Goal: Task Accomplishment & Management: Complete application form

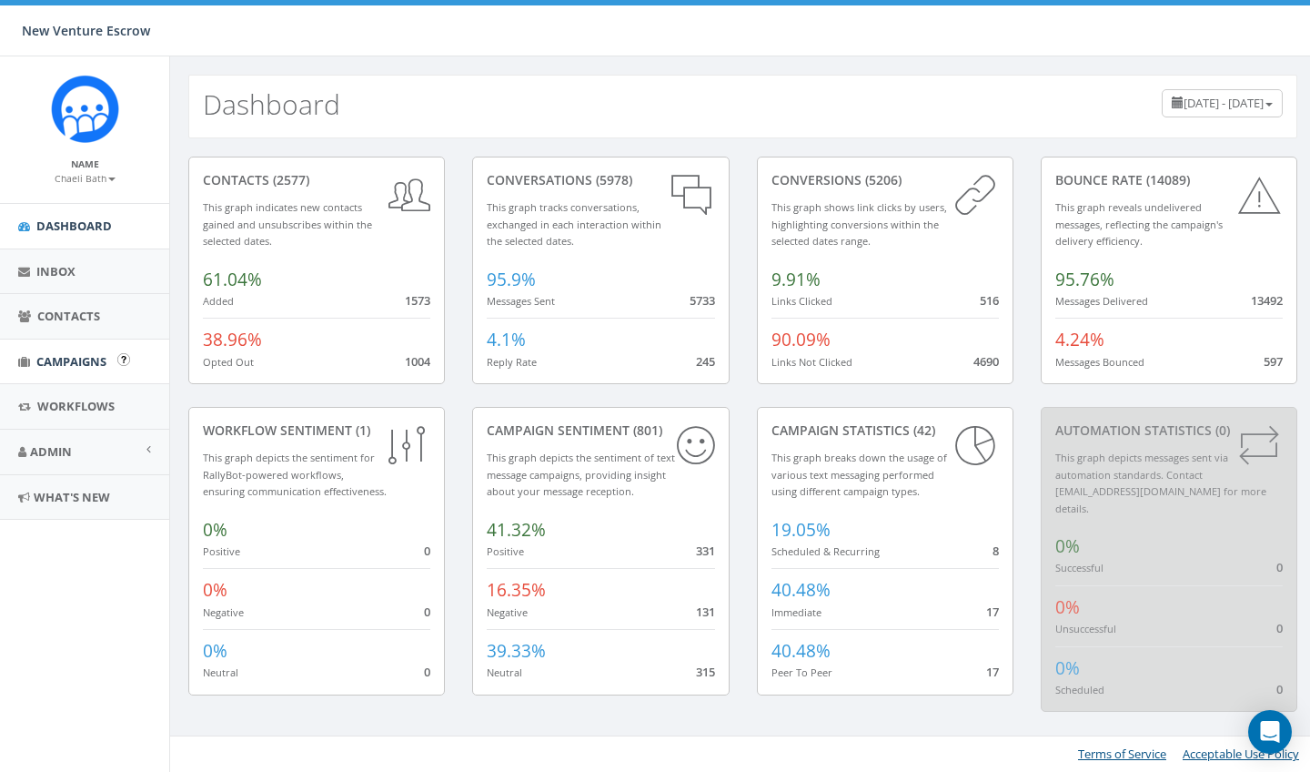
click at [80, 348] on link "Campaigns" at bounding box center [84, 361] width 169 height 45
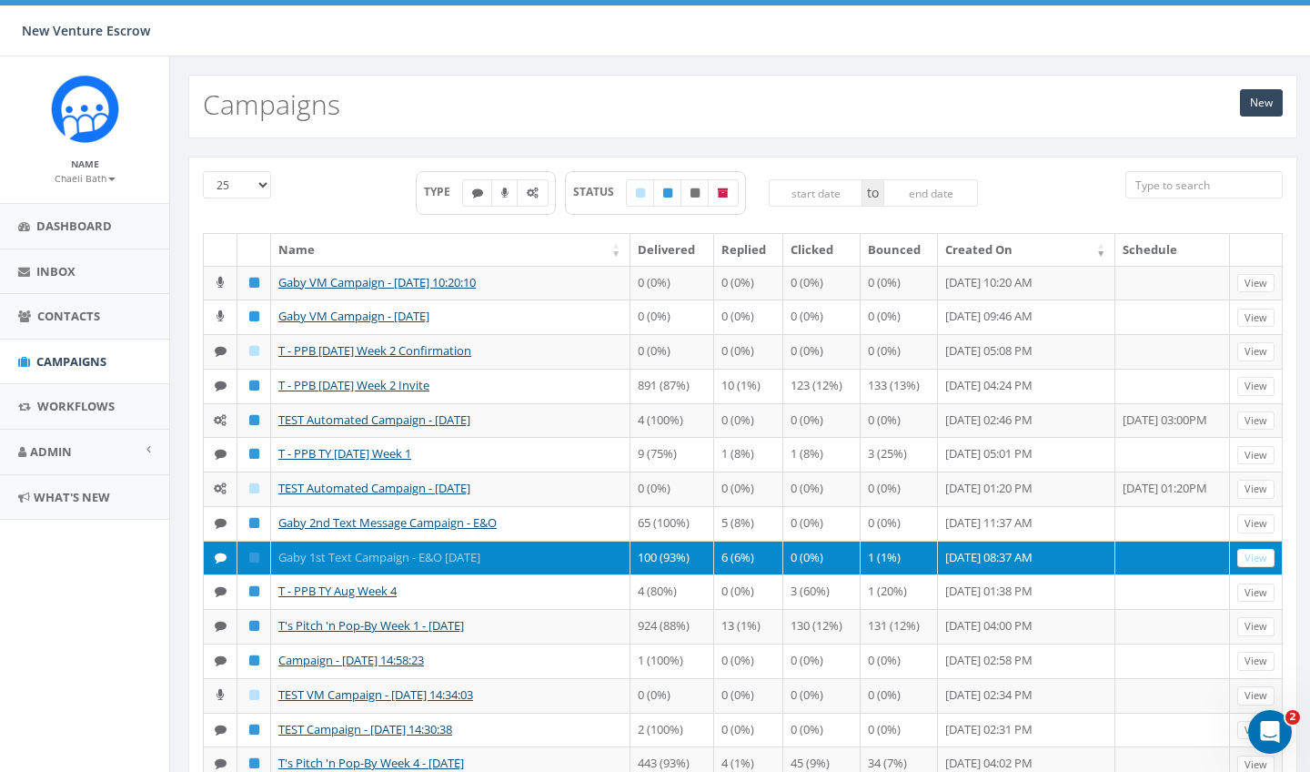
click at [349, 565] on link "Gaby 1st Text Campaign - E&O [DATE]" at bounding box center [379, 557] width 202 height 16
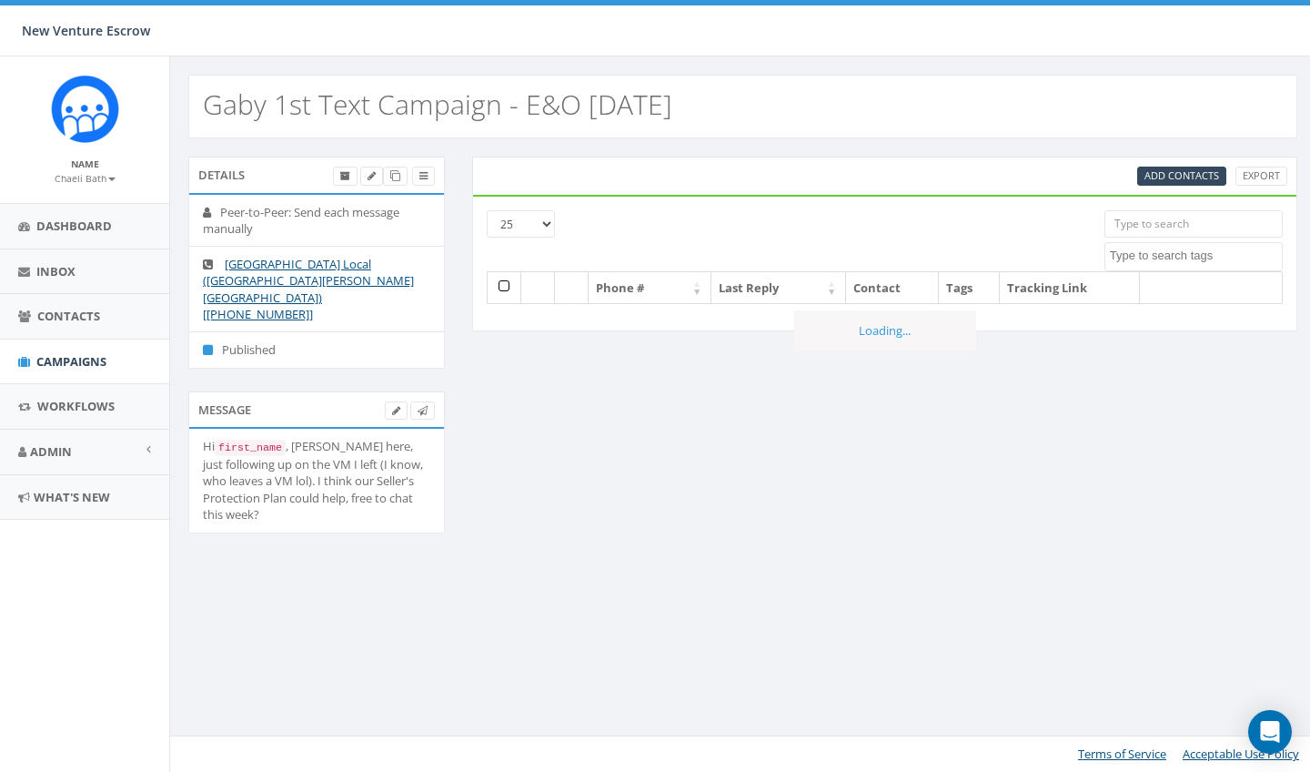
select select
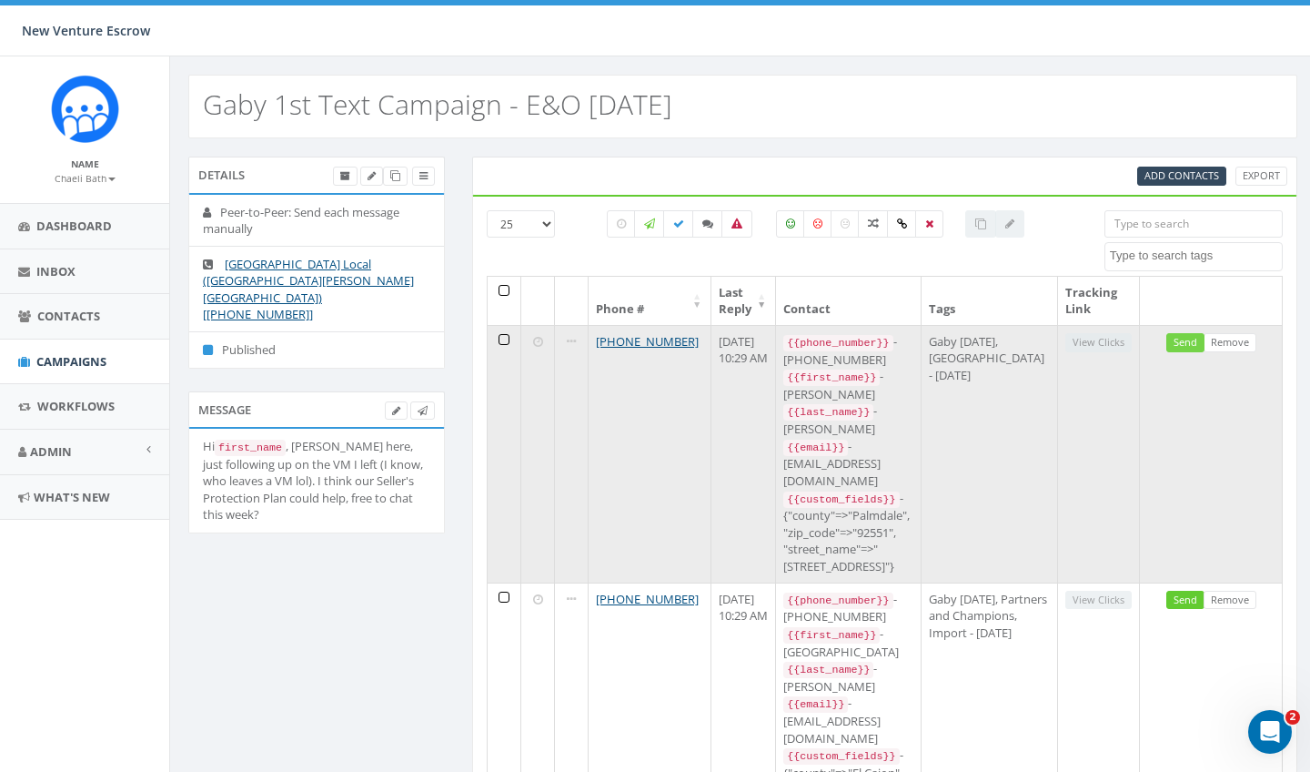
click at [1194, 346] on link "Send" at bounding box center [1186, 342] width 38 height 19
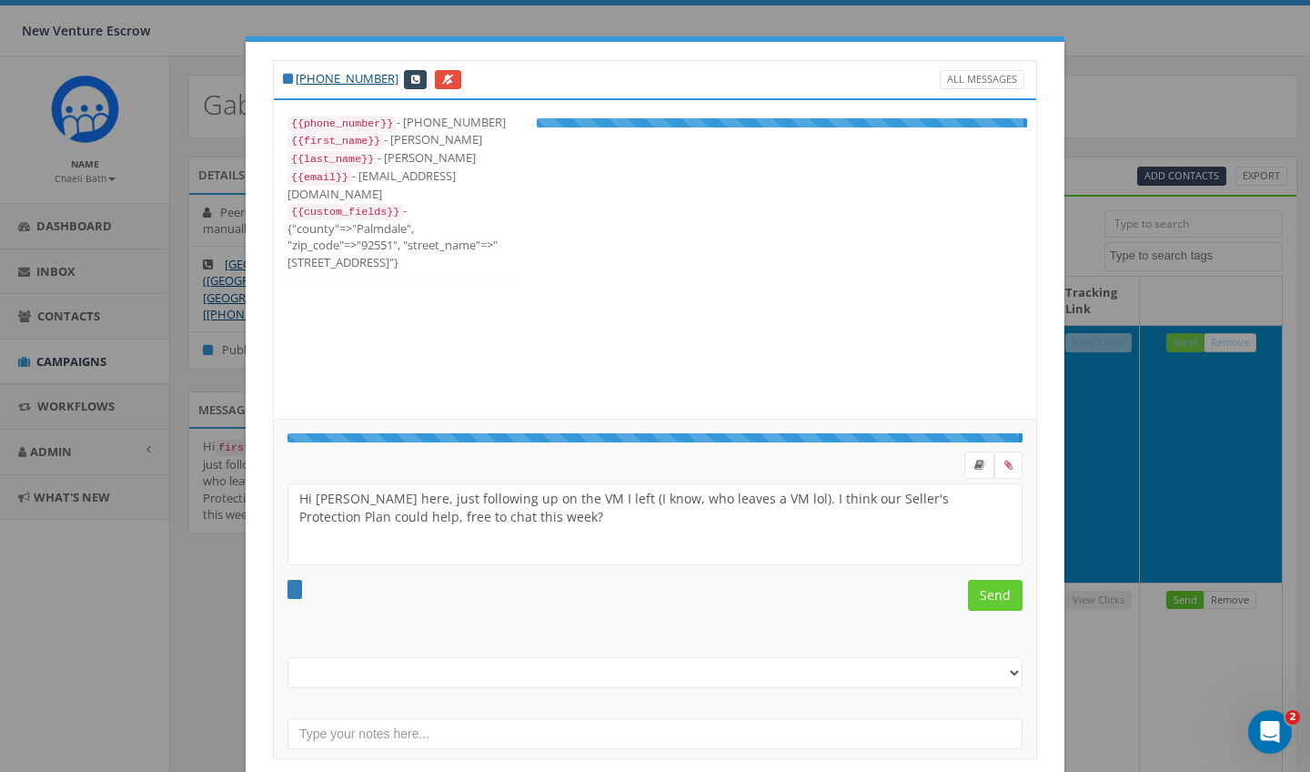
select select "Gaby Sept 10 2025"
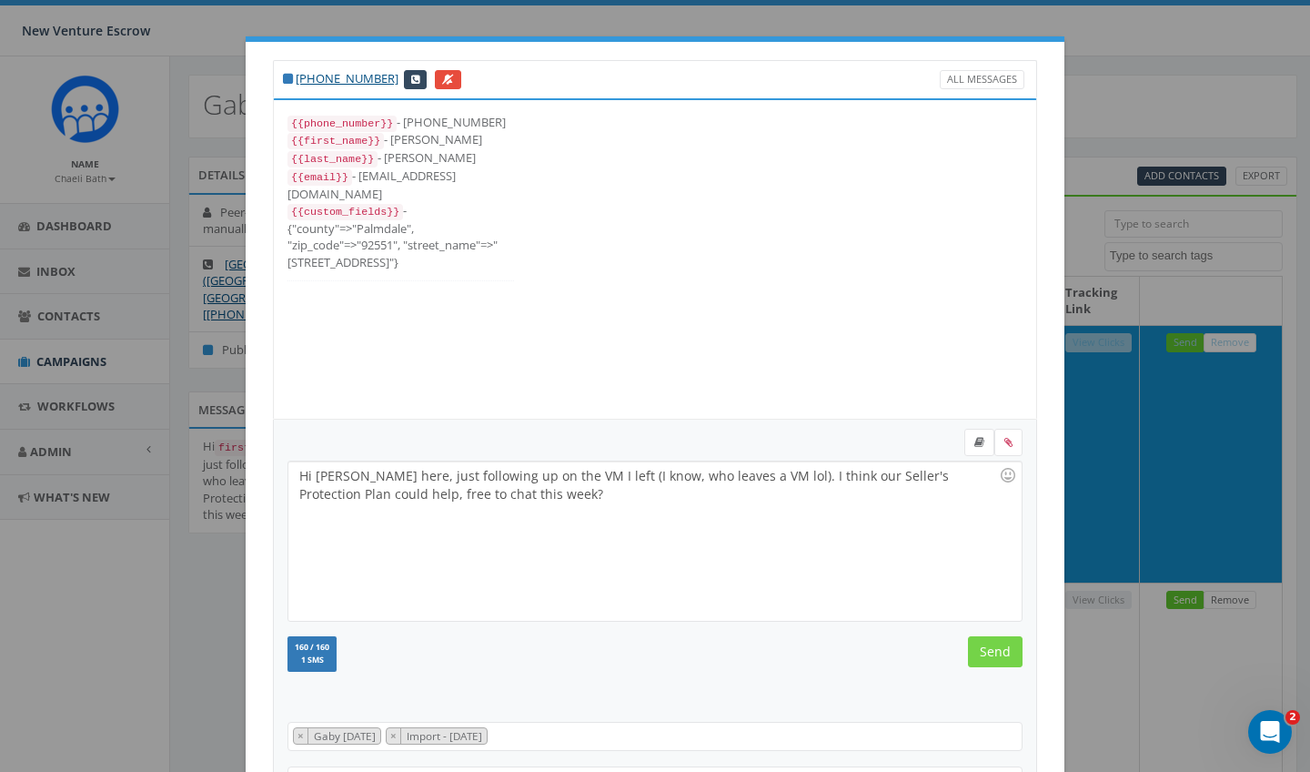
click at [988, 648] on input "Send" at bounding box center [995, 651] width 55 height 31
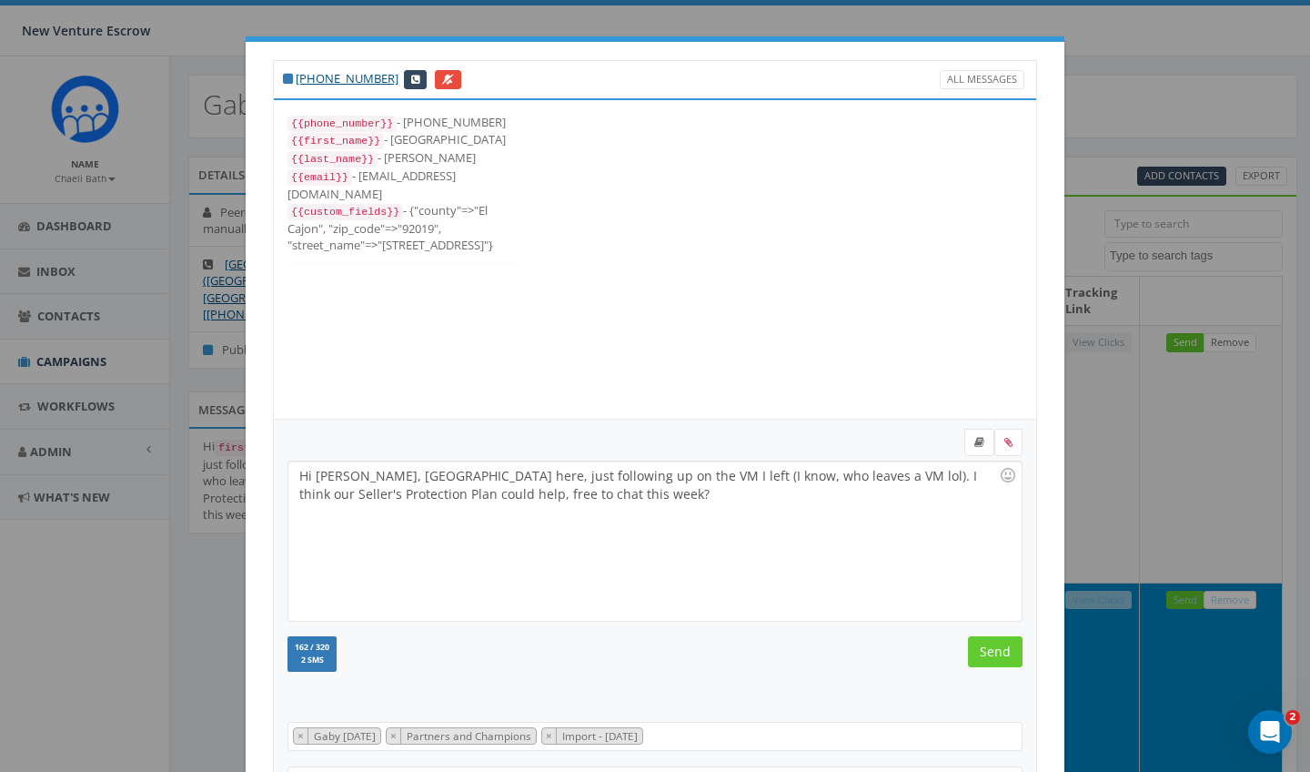
click at [988, 648] on input "Send" at bounding box center [995, 651] width 55 height 31
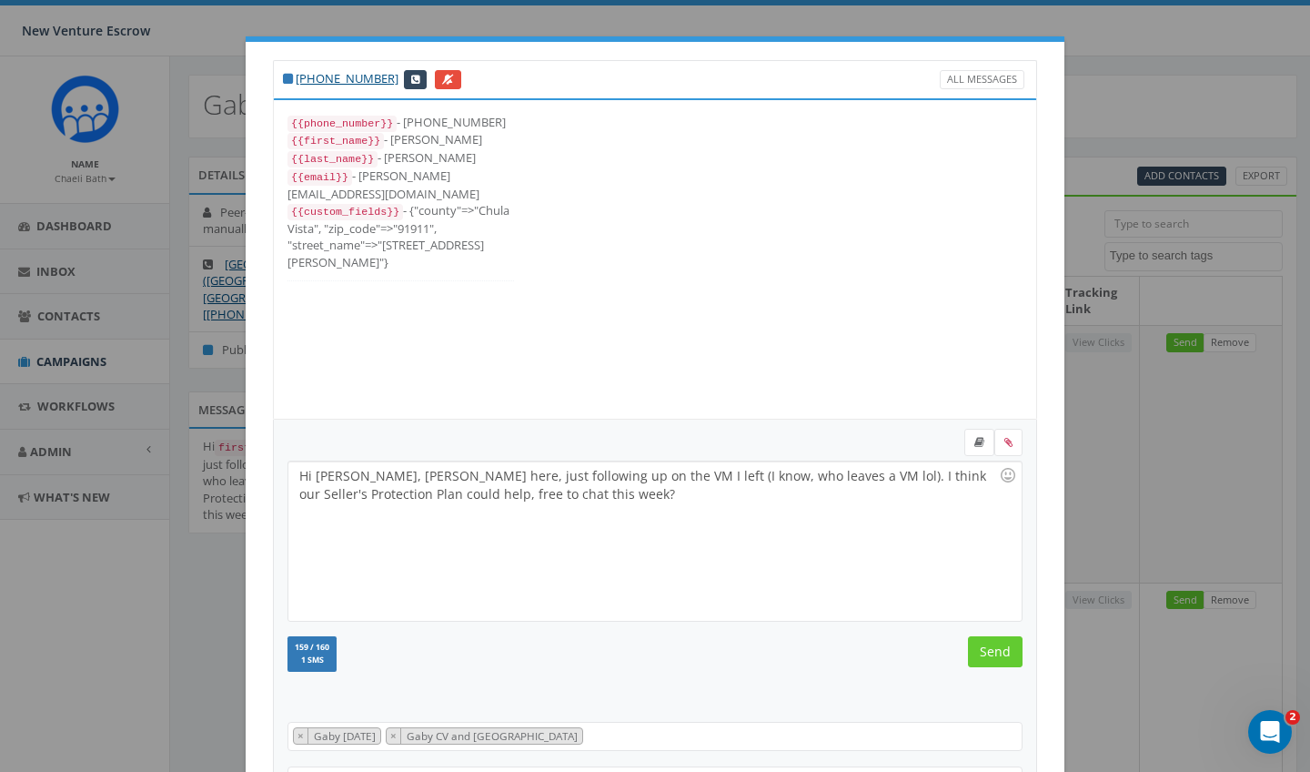
click at [988, 648] on input "Send" at bounding box center [995, 651] width 55 height 31
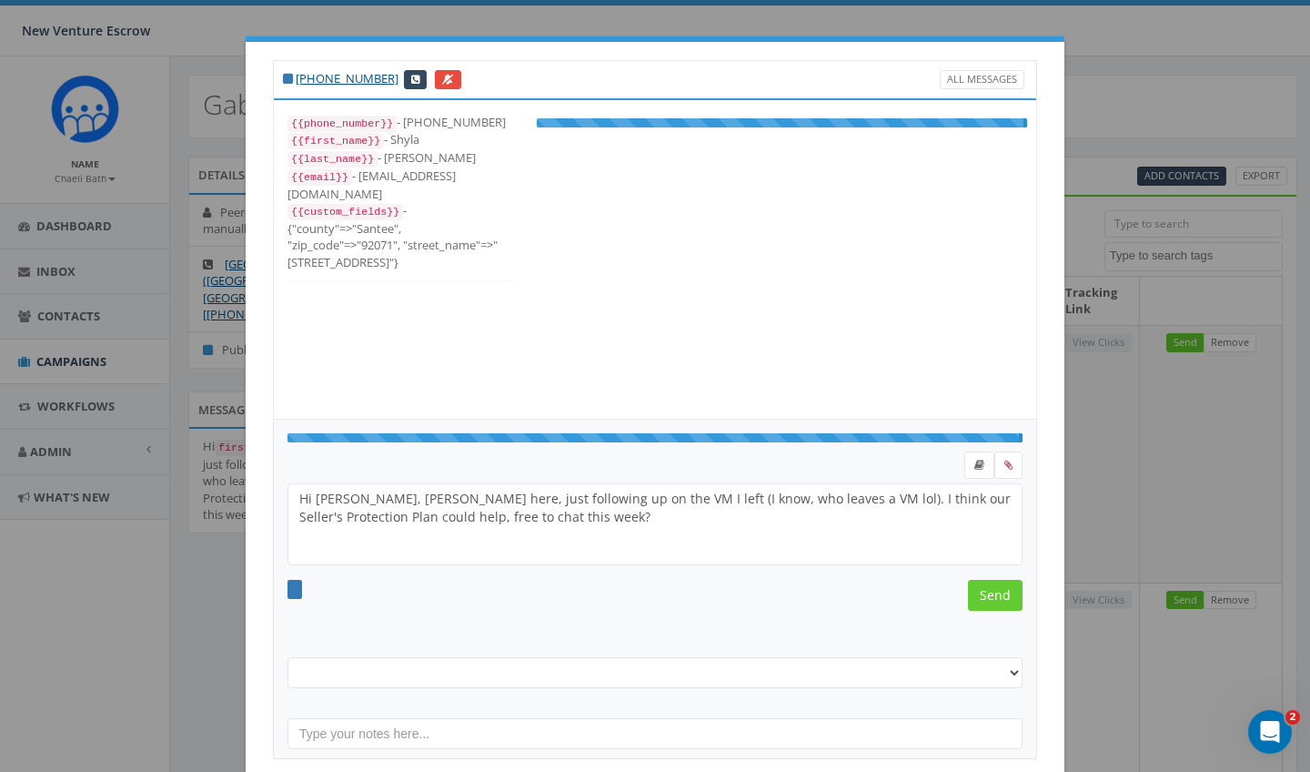
select select "Gaby Sept 10 2025"
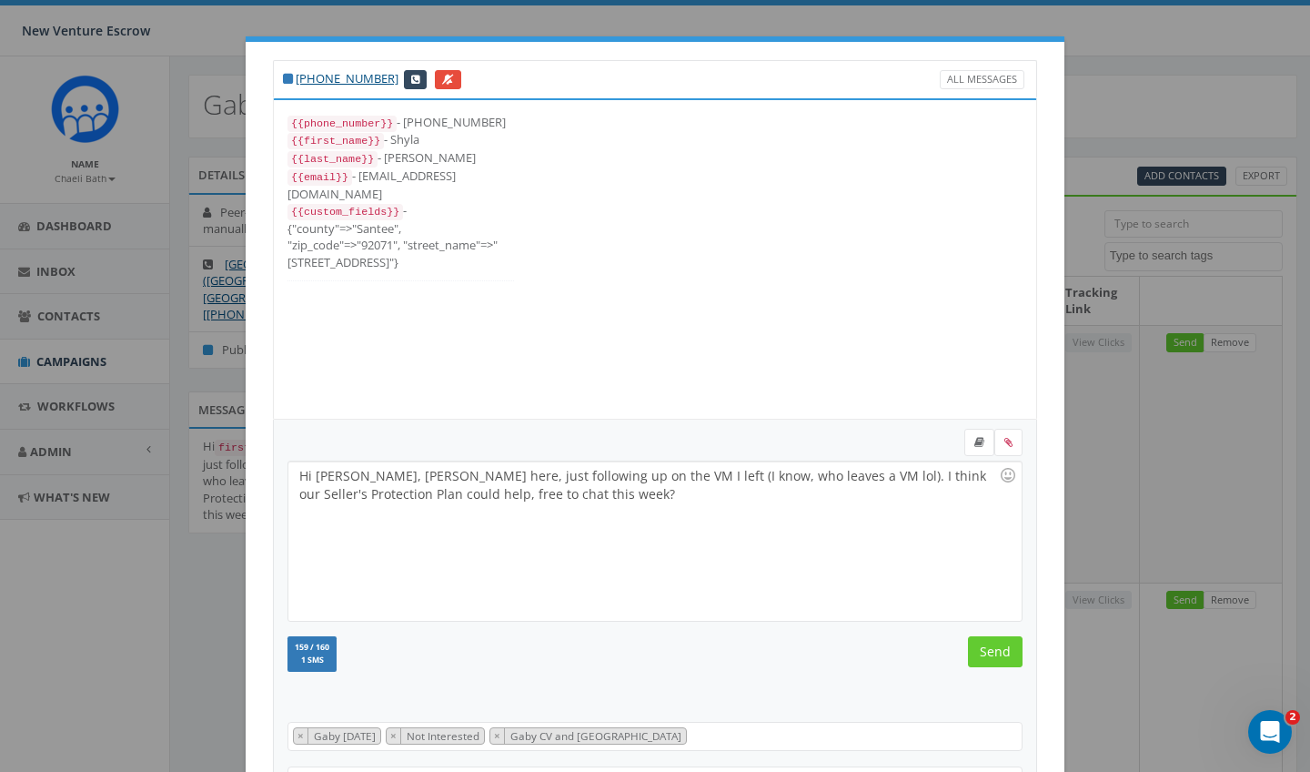
click at [988, 648] on input "Send" at bounding box center [995, 651] width 55 height 31
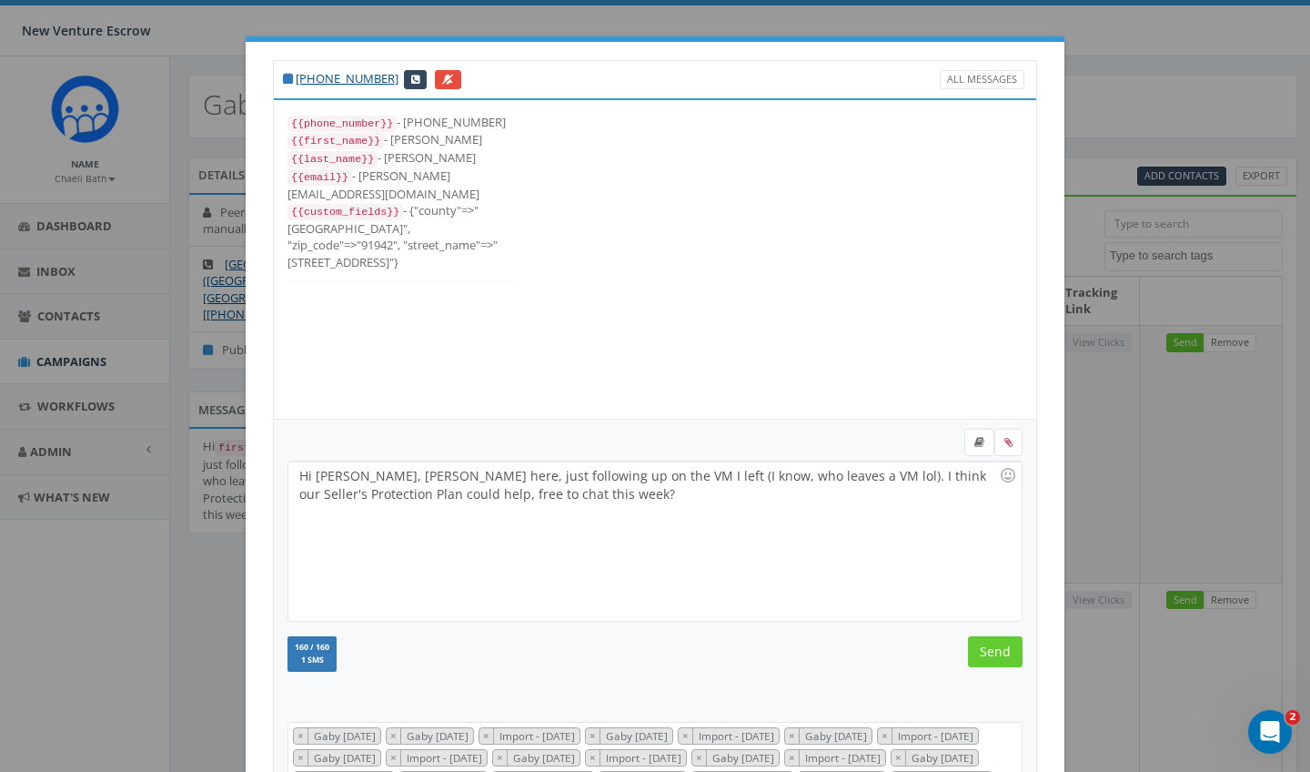
scroll to position [328, 0]
click at [988, 648] on input "Send" at bounding box center [995, 651] width 55 height 31
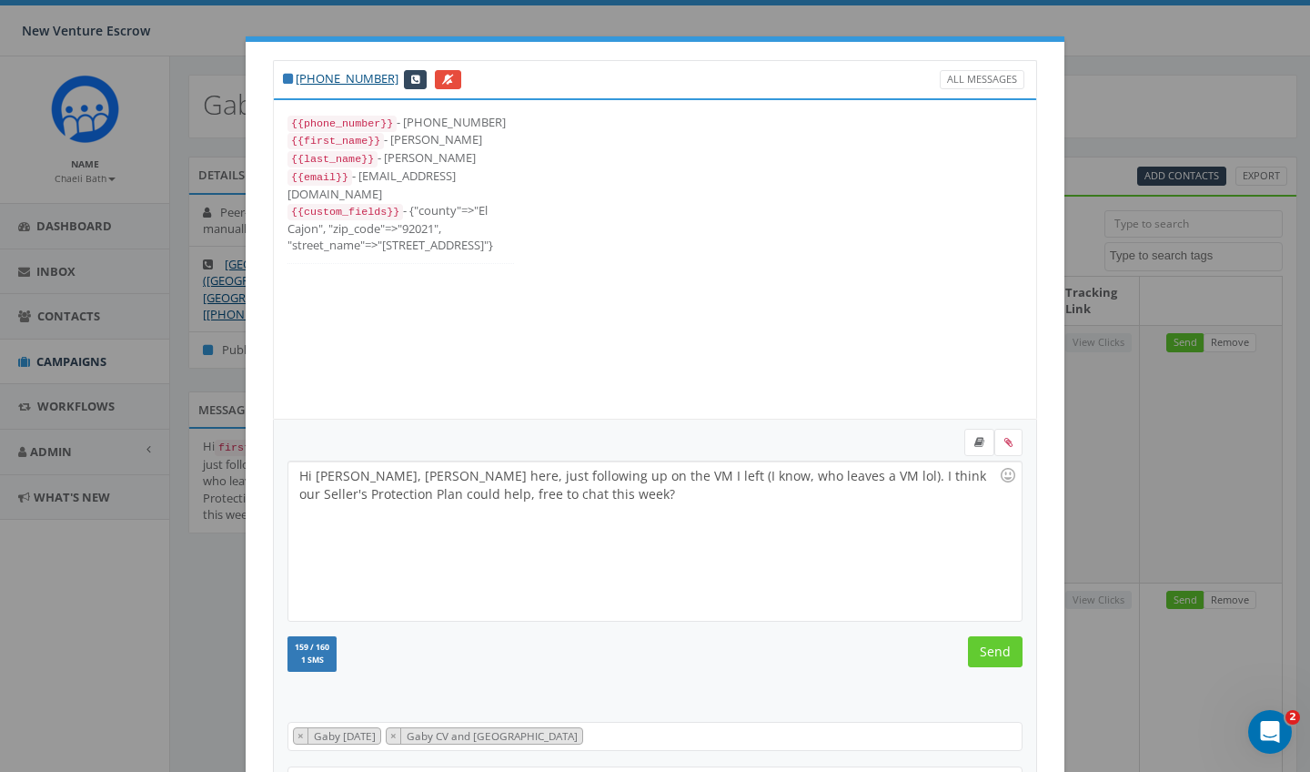
click at [988, 648] on input "Send" at bounding box center [995, 651] width 55 height 31
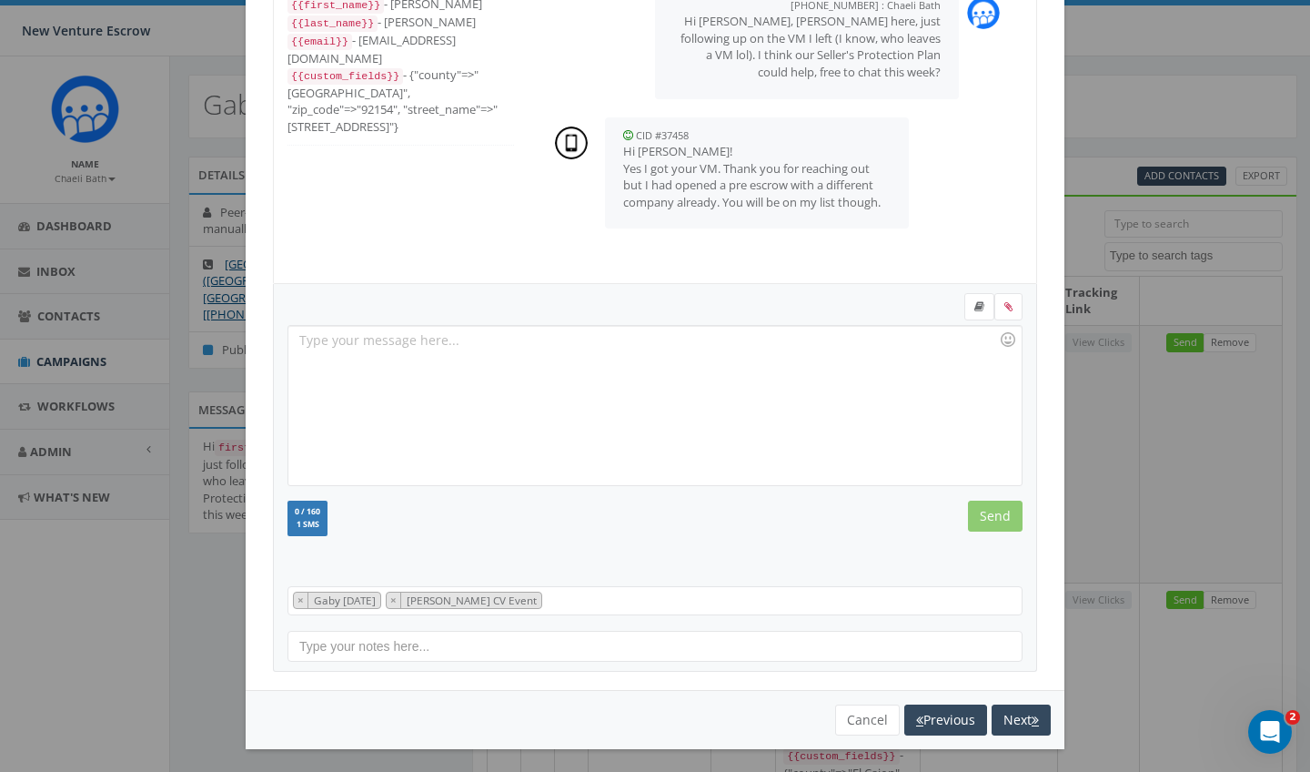
scroll to position [135, 0]
click at [863, 718] on button "Cancel" at bounding box center [867, 720] width 65 height 31
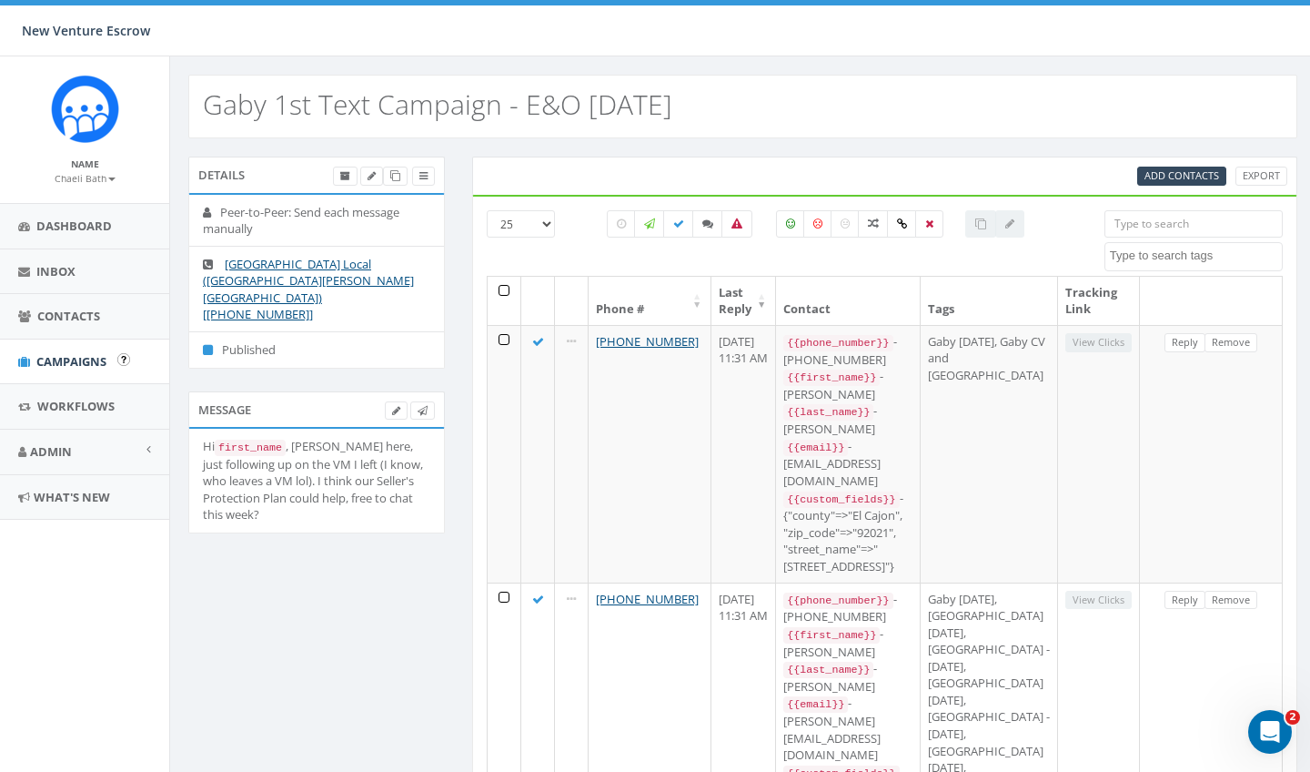
click at [72, 353] on span "Campaigns" at bounding box center [71, 361] width 70 height 16
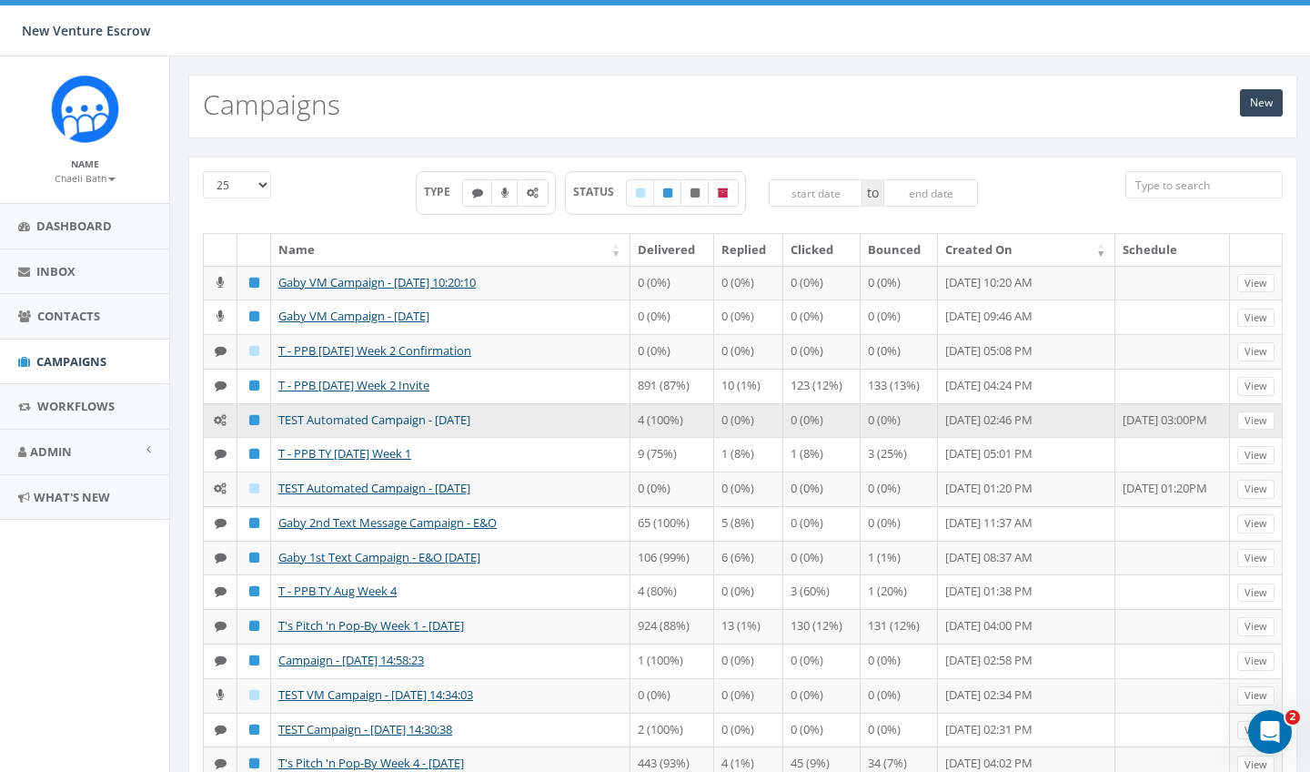
click at [374, 428] on link "TEST Automated Campaign - 09/05/2025" at bounding box center [374, 419] width 192 height 16
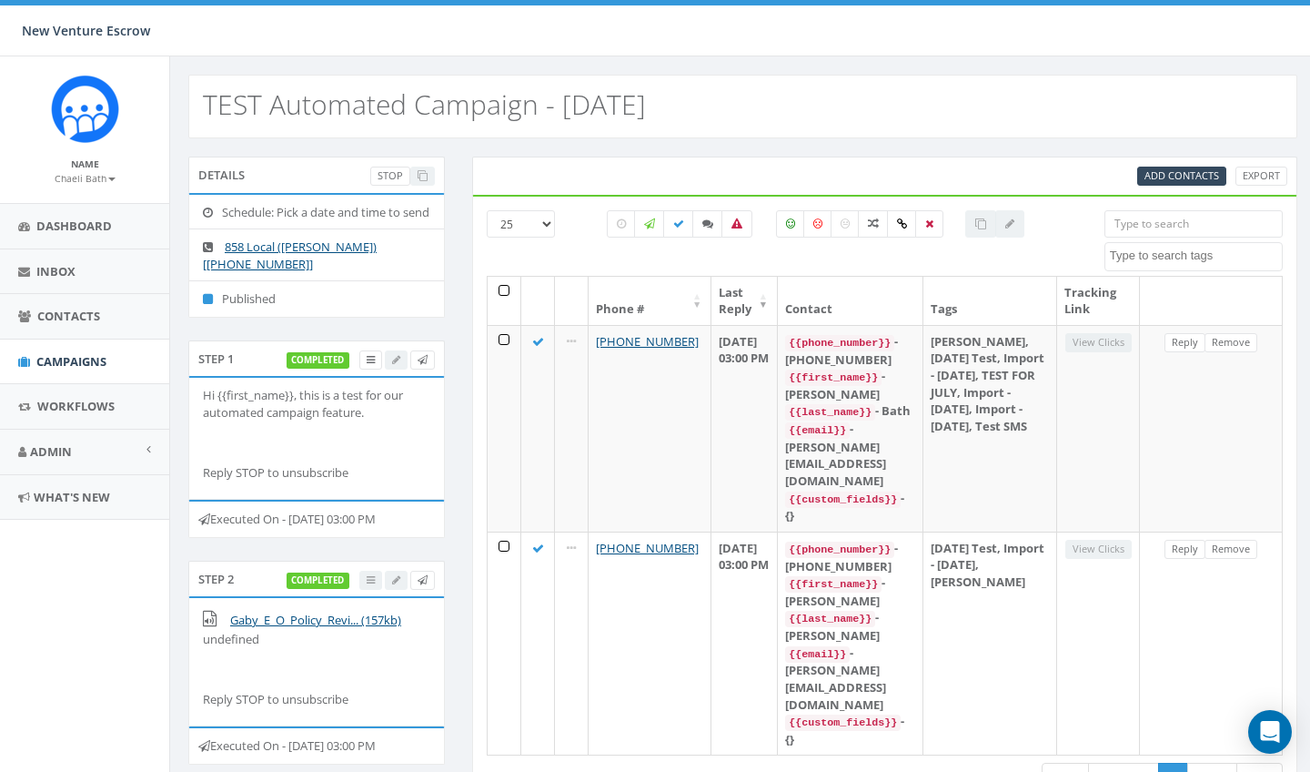
select select
click at [1138, 179] on link "Add Contacts" at bounding box center [1181, 176] width 89 height 19
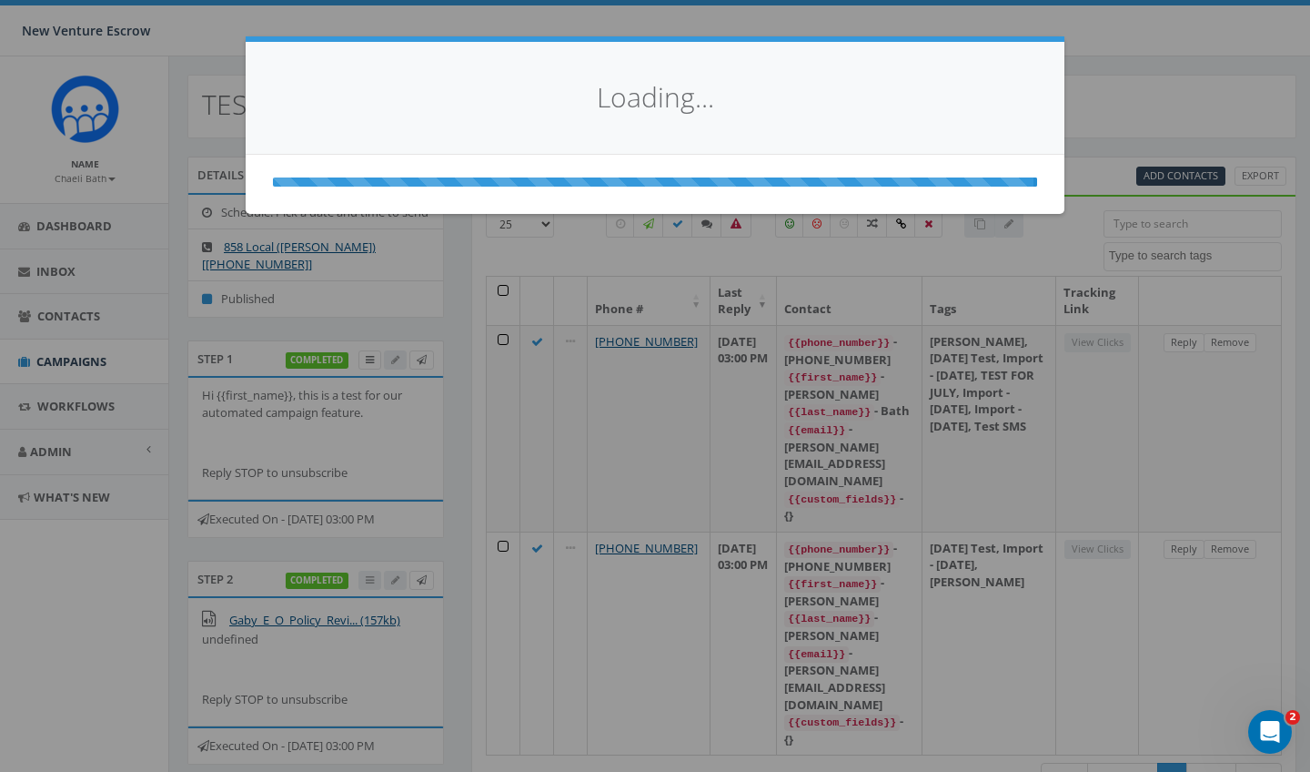
select select
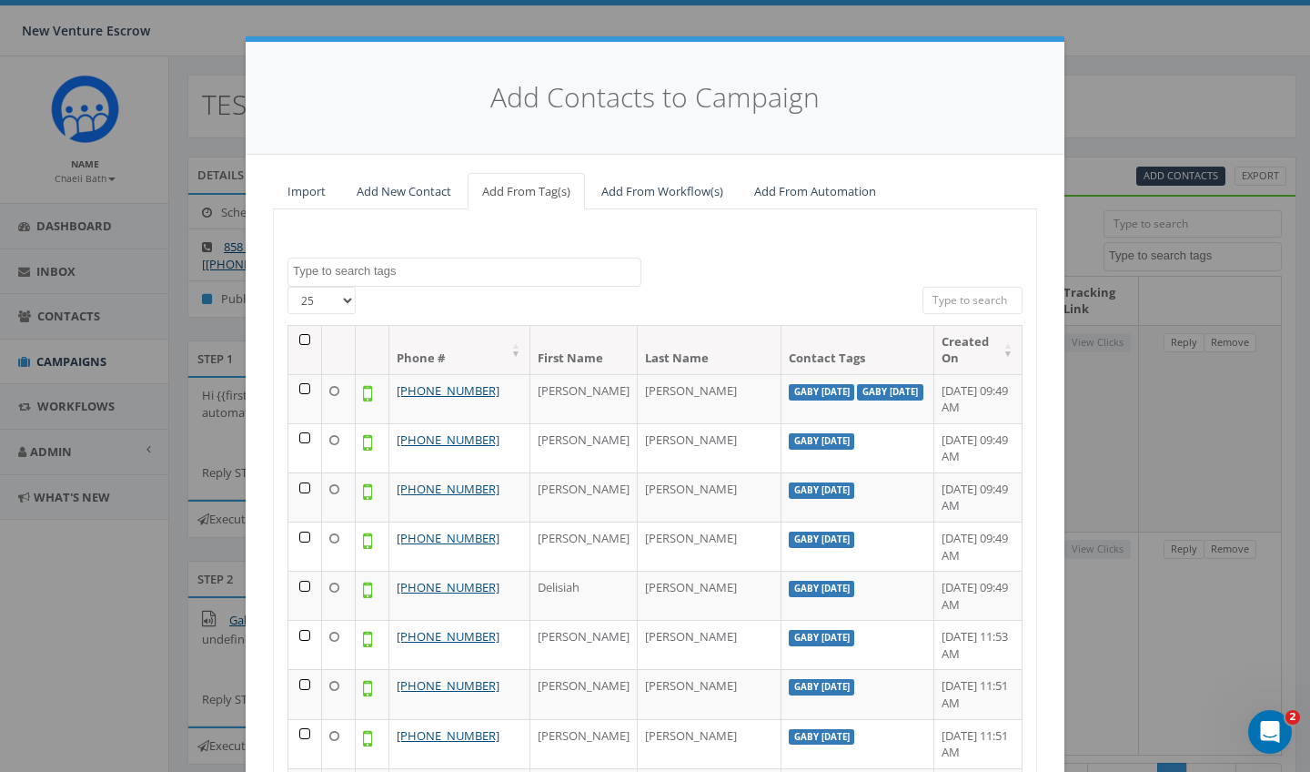
click at [398, 263] on textarea "Search" at bounding box center [467, 271] width 348 height 16
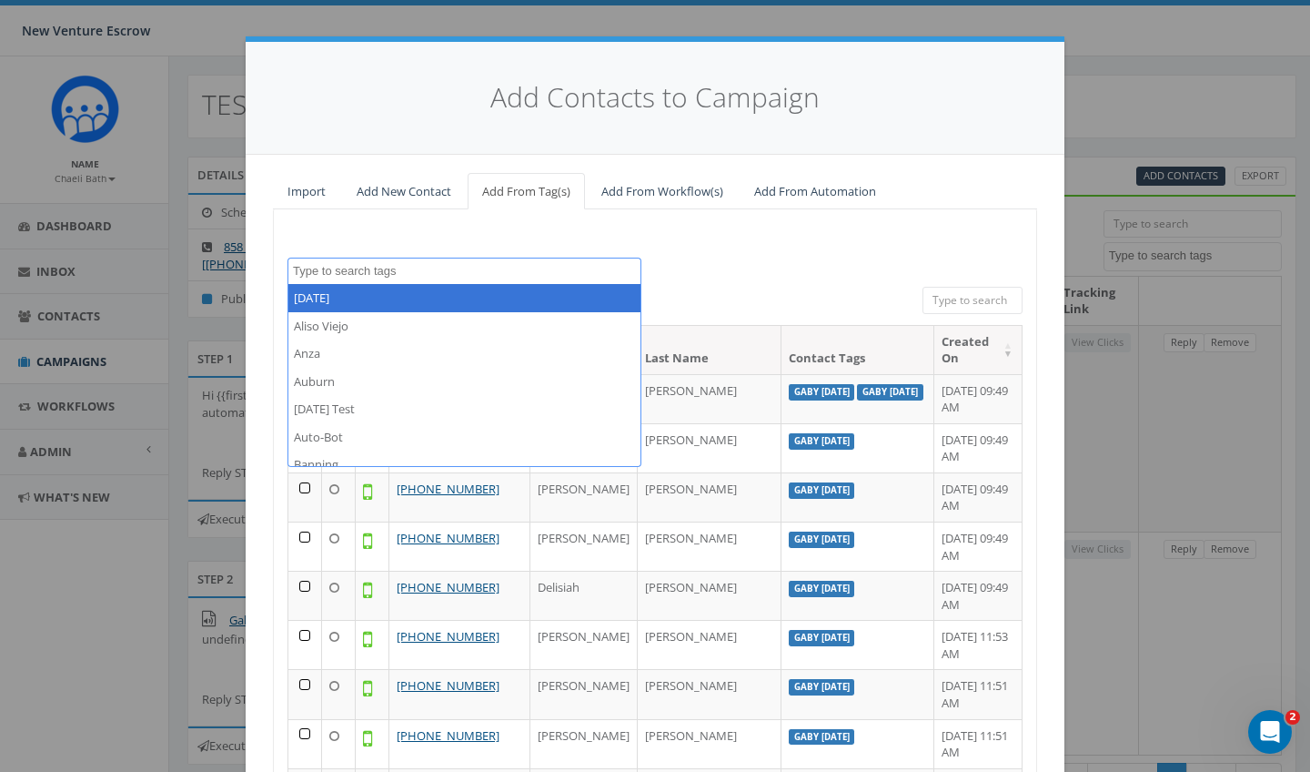
click at [390, 219] on div "2024/11/12 Aliso Viejo Anza Auburn August 28 Test Auto-Bot Banning Beaumont Bec…" at bounding box center [655, 554] width 764 height 691
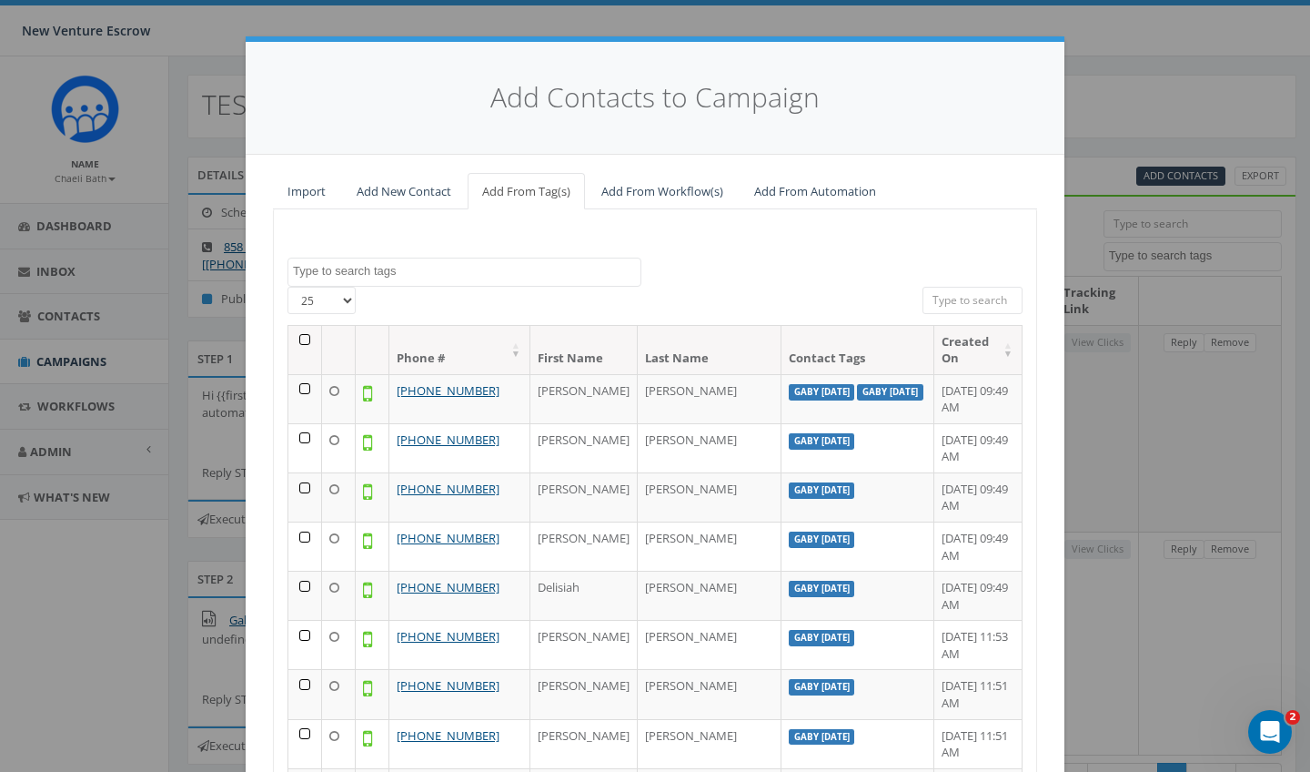
click at [347, 268] on textarea "Search" at bounding box center [467, 271] width 348 height 16
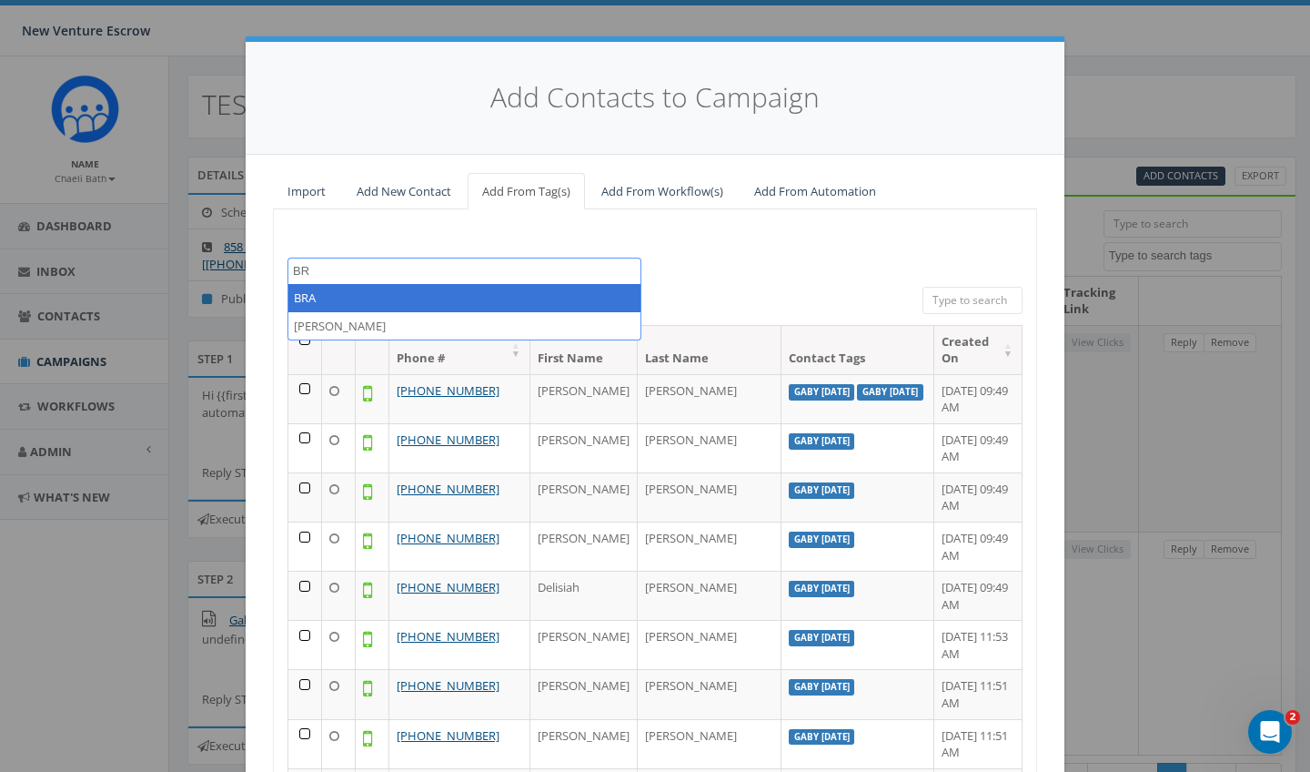
type textarea "B"
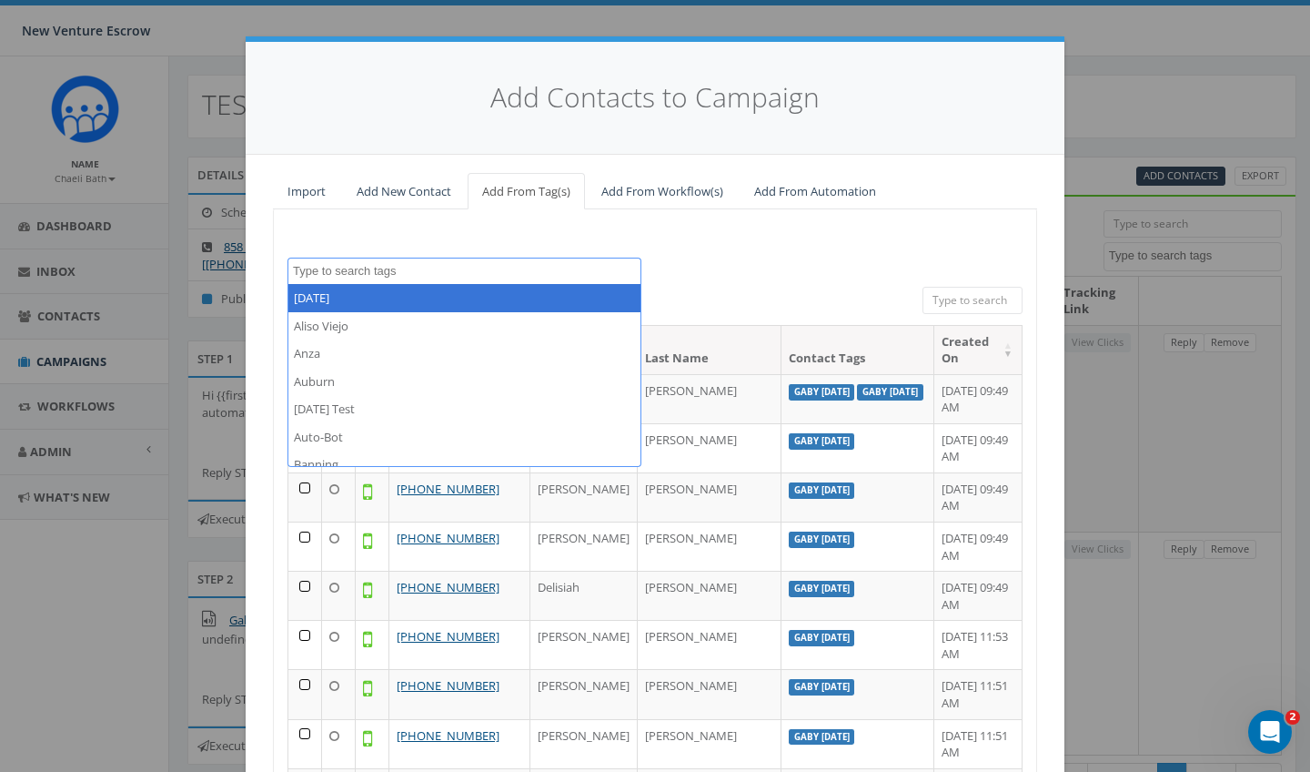
click at [469, 241] on div "2024/11/12 Aliso Viejo Anza Auburn August 28 Test Auto-Bot Banning Beaumont Bec…" at bounding box center [655, 554] width 764 height 691
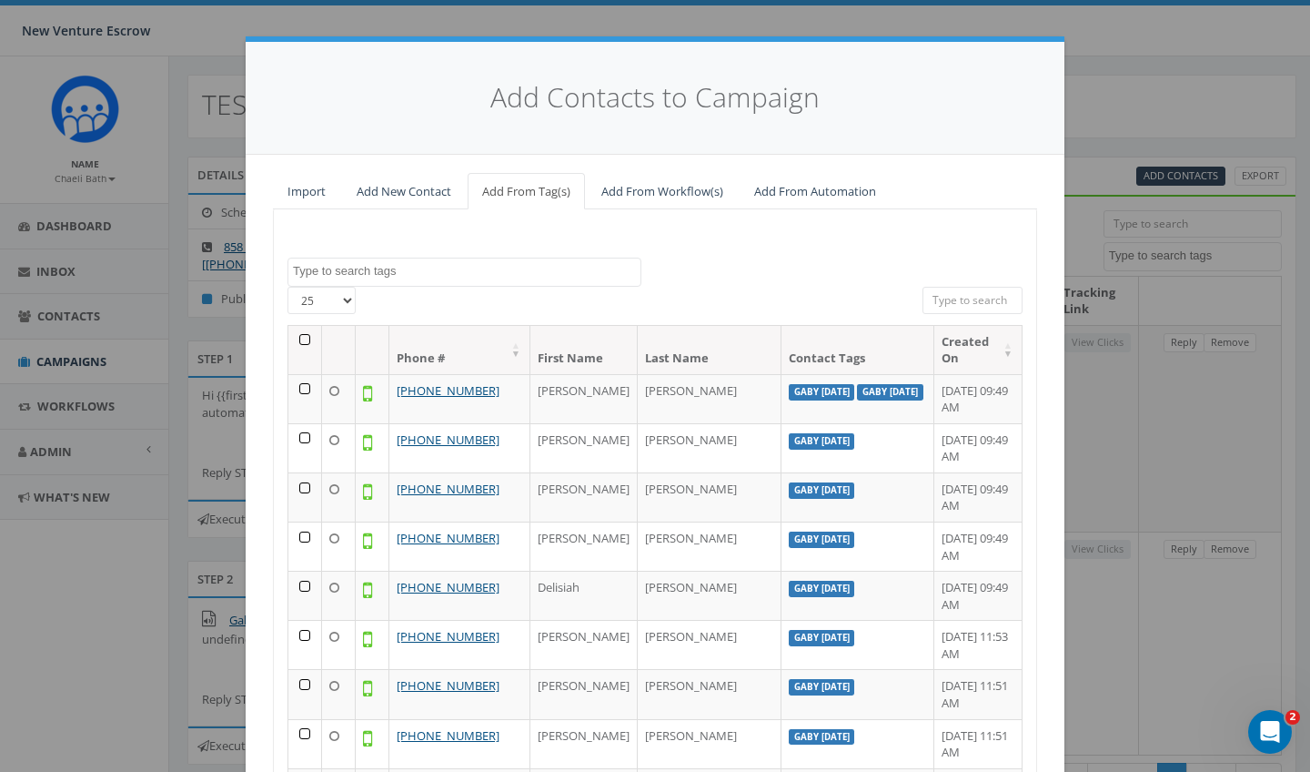
click at [395, 199] on link "Add New Contact" at bounding box center [404, 191] width 124 height 37
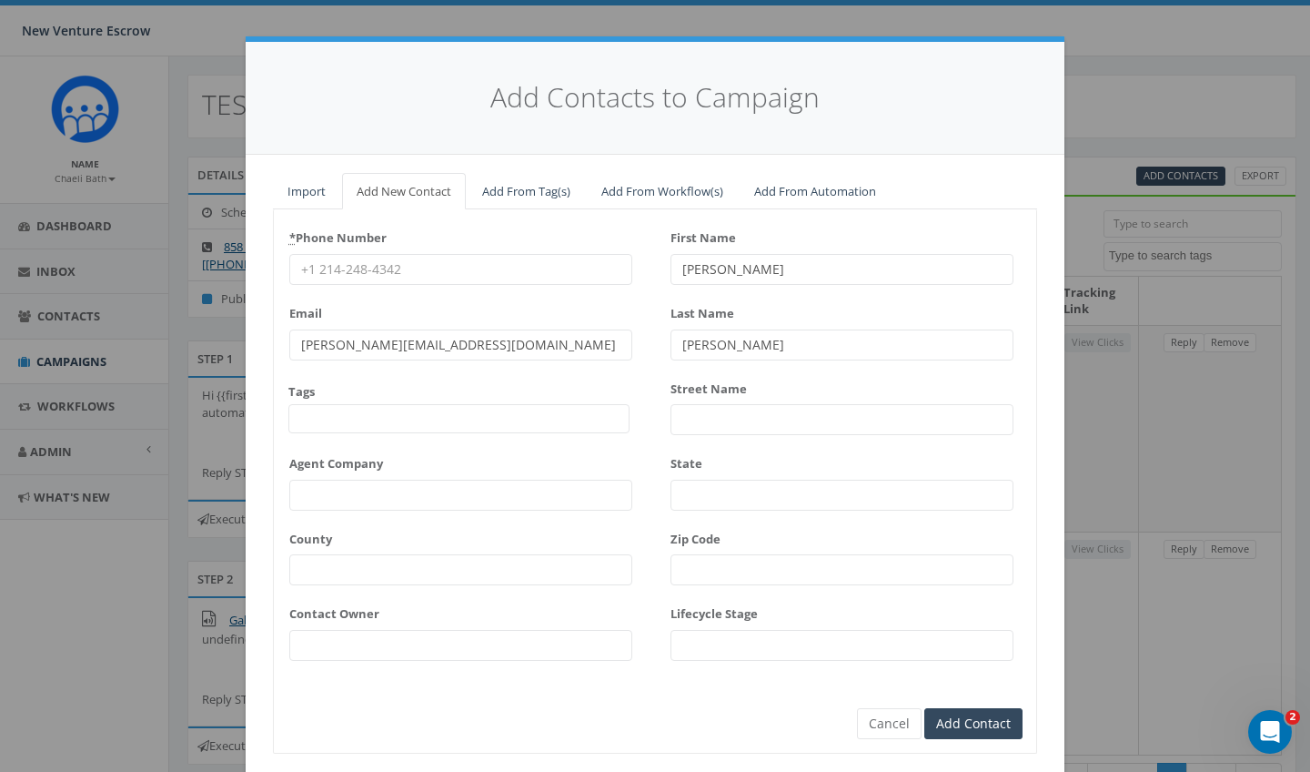
drag, startPoint x: 729, startPoint y: 260, endPoint x: 664, endPoint y: 260, distance: 64.6
type input "Brandon"
drag, startPoint x: 732, startPoint y: 337, endPoint x: 651, endPoint y: 337, distance: 81.0
type input "Wood"
click at [430, 250] on div "* Phone Number" at bounding box center [460, 254] width 343 height 62
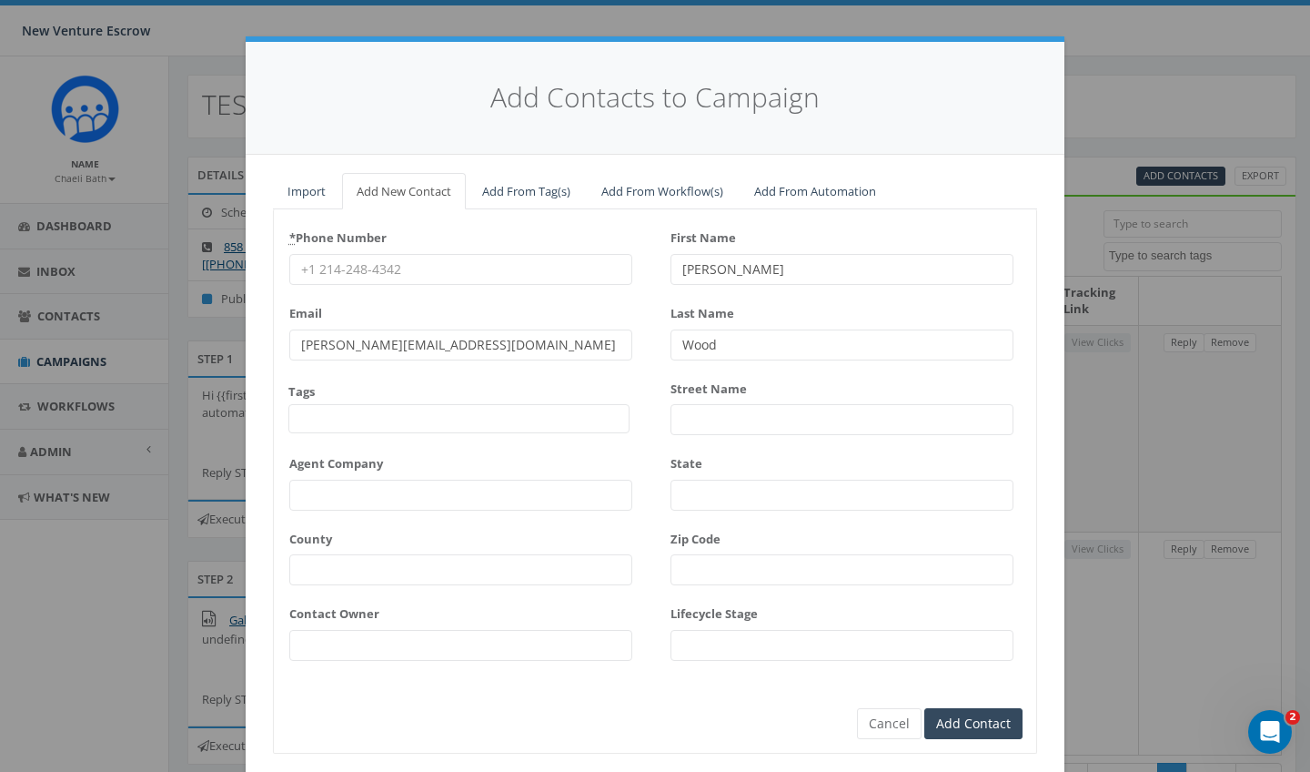
click at [424, 261] on input "* Phone Number" at bounding box center [460, 269] width 343 height 31
drag, startPoint x: 461, startPoint y: 343, endPoint x: 295, endPoint y: 336, distance: 166.7
drag, startPoint x: 381, startPoint y: 344, endPoint x: 258, endPoint y: 344, distance: 123.8
click at [258, 344] on div "Import Add New Contact Add From Tag(s) Add From Workflow(s) Add From Automation…" at bounding box center [655, 475] width 819 height 640
type input "6196724356"
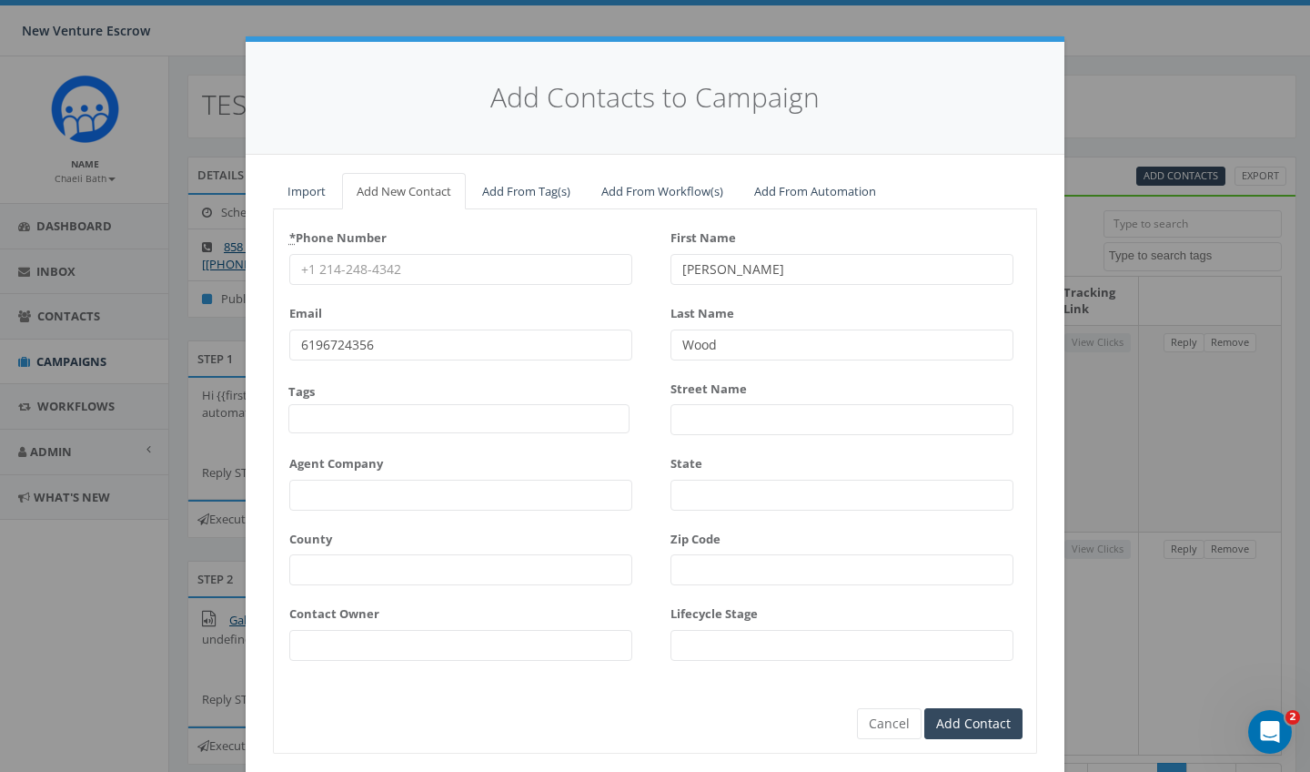
click at [324, 278] on input "* Phone Number" at bounding box center [460, 269] width 343 height 31
paste input "6196724356"
type input "6196724356"
drag, startPoint x: 388, startPoint y: 347, endPoint x: 238, endPoint y: 347, distance: 149.2
click at [238, 347] on div "Add Contacts to Campaign Import Add New Contact Add From Tag(s) Add From Workfl…" at bounding box center [655, 386] width 1310 height 772
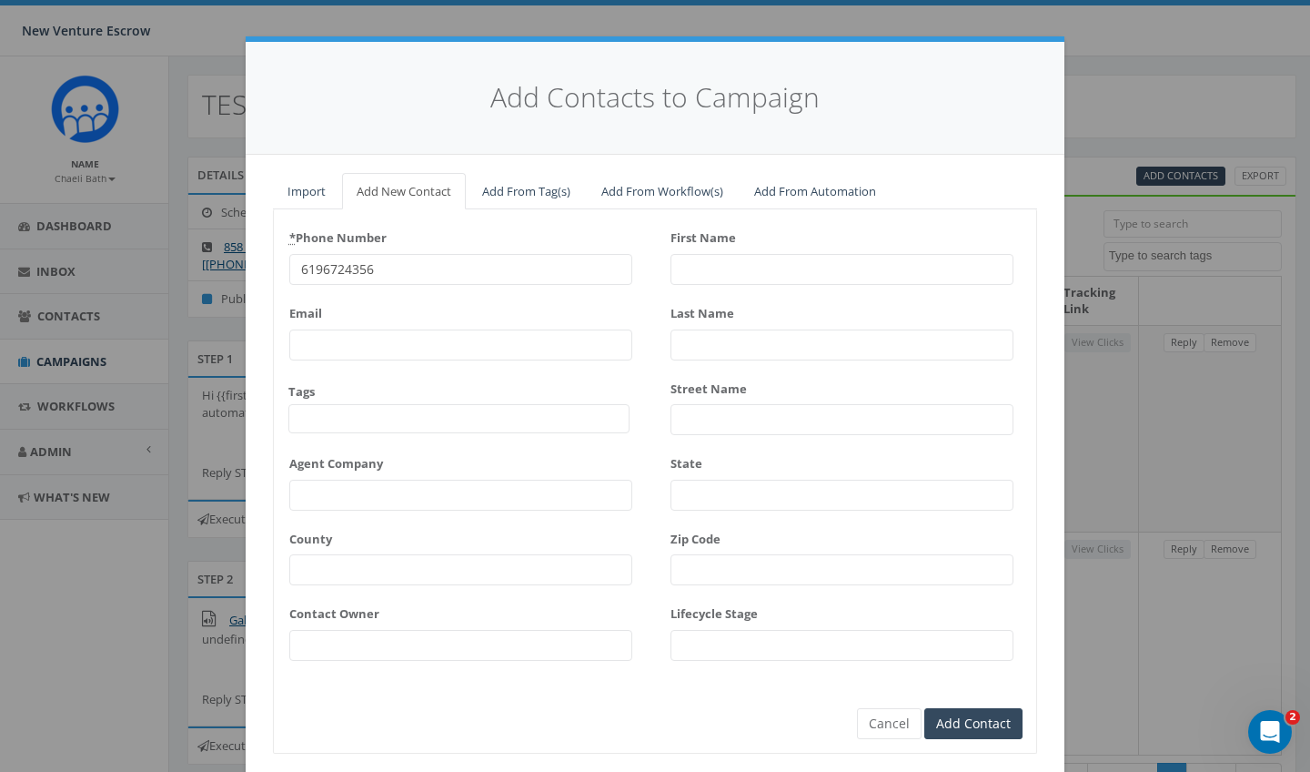
click at [339, 310] on div "Email" at bounding box center [460, 329] width 343 height 62
click at [690, 271] on input "First Name" at bounding box center [842, 269] width 343 height 31
drag, startPoint x: 785, startPoint y: 271, endPoint x: 753, endPoint y: 271, distance: 32.8
click at [753, 271] on input "Brandon Wood" at bounding box center [842, 269] width 343 height 31
type input "Brandon"
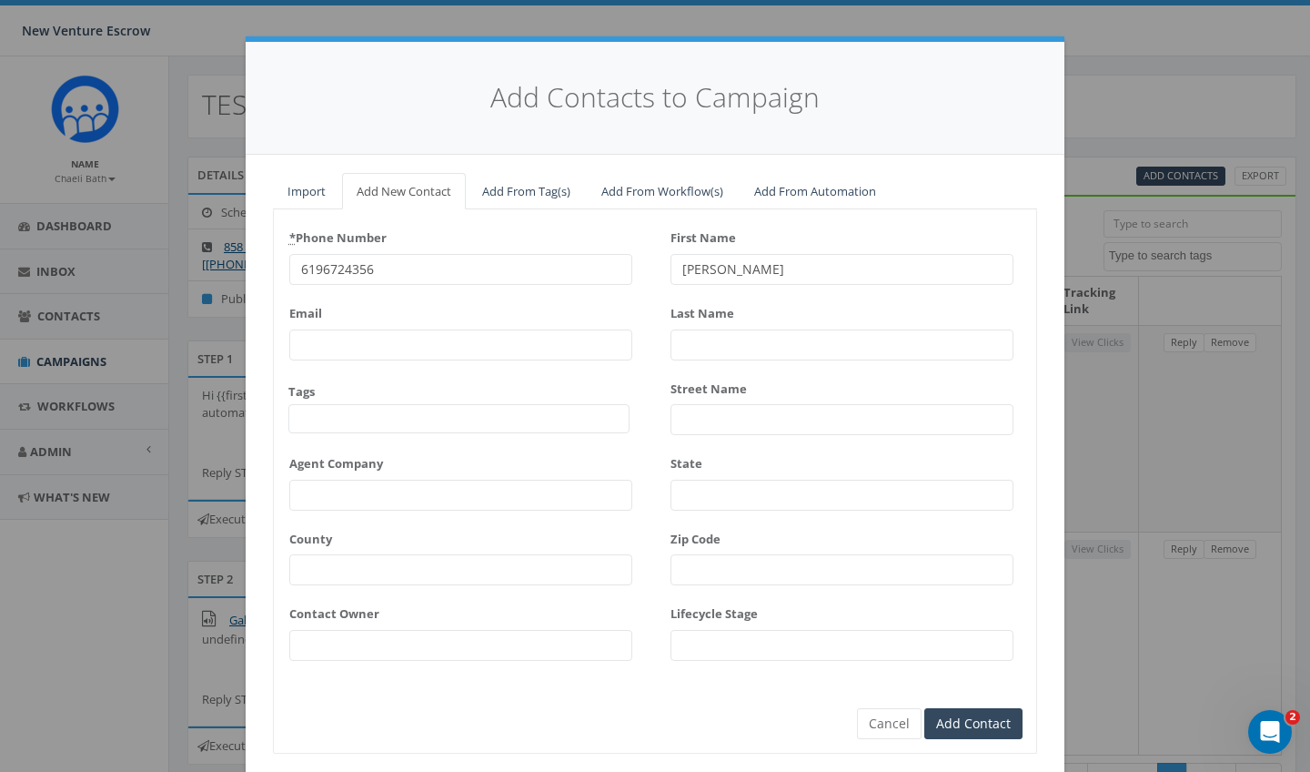
click at [739, 340] on input "Last Name" at bounding box center [842, 344] width 343 height 31
type input "Wood"
click at [965, 724] on input "Add Contact" at bounding box center [974, 723] width 98 height 31
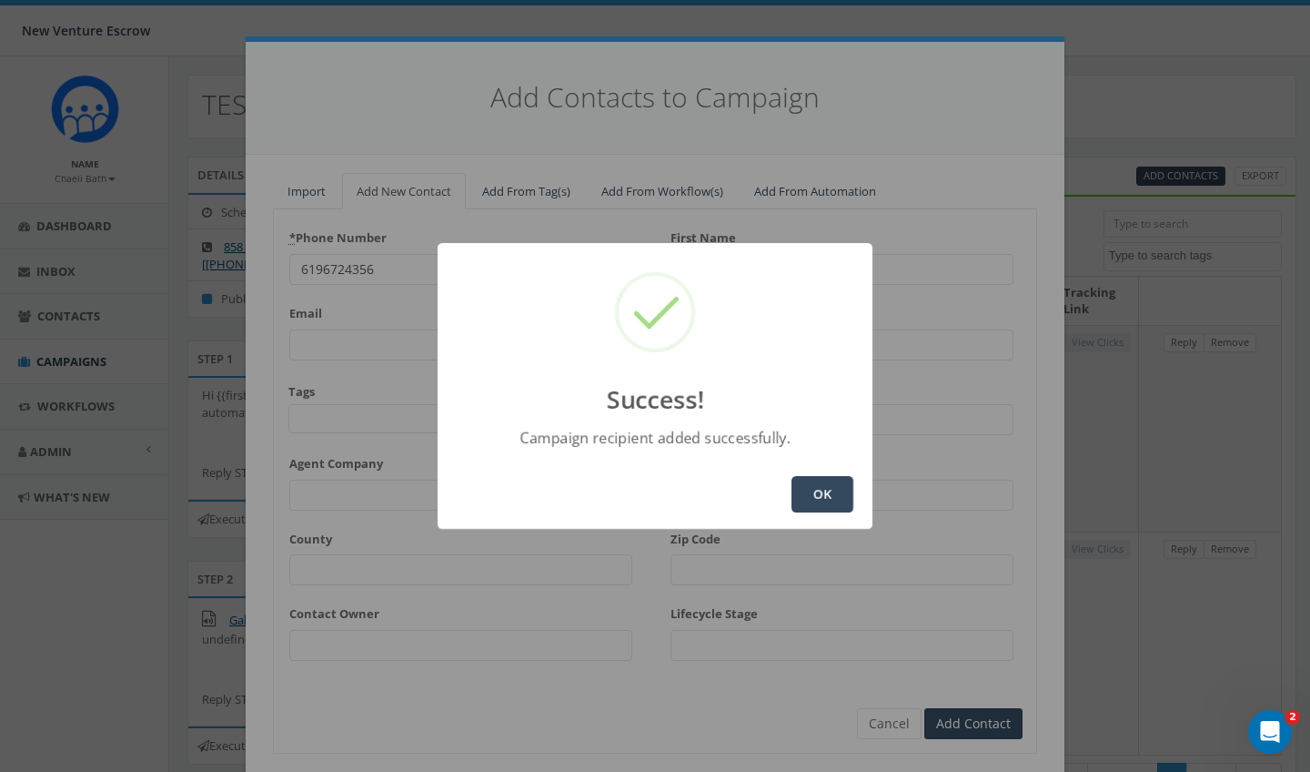
click at [832, 495] on button "OK" at bounding box center [823, 494] width 62 height 36
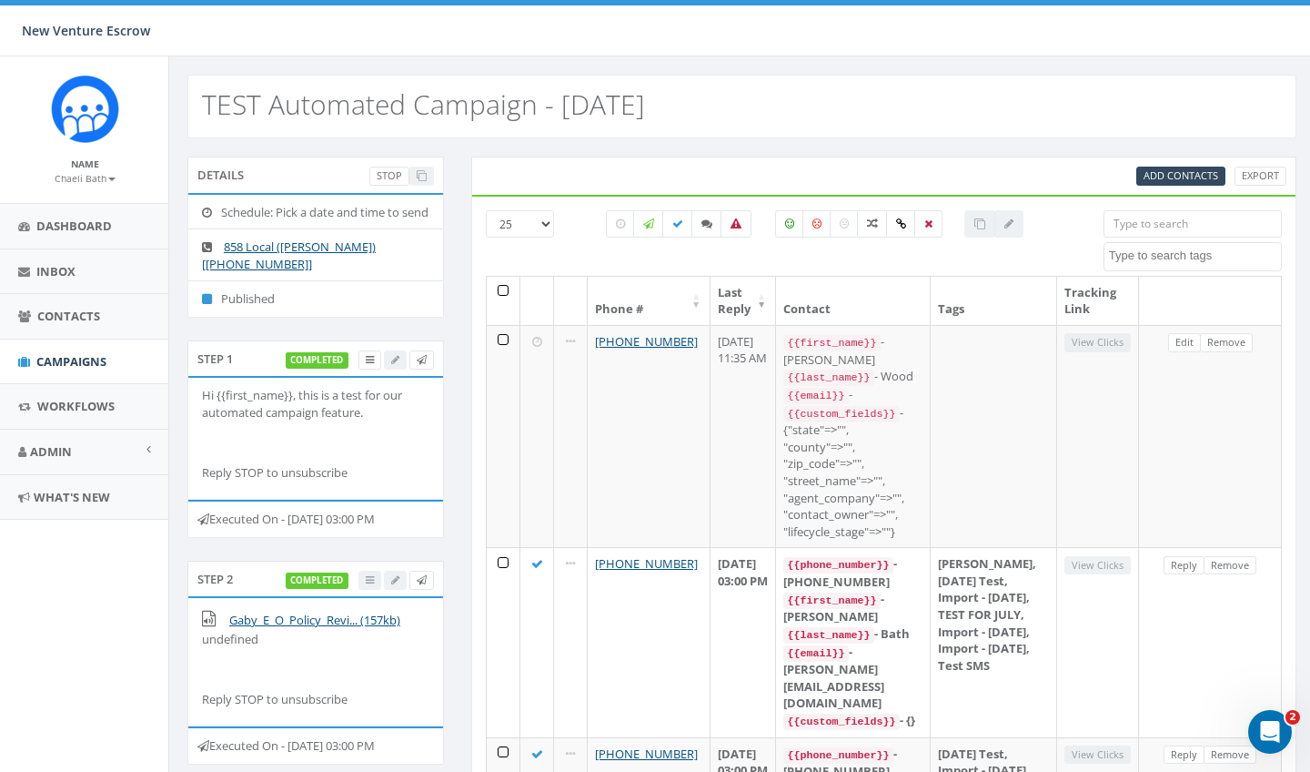
click at [92, 174] on small "Chaeli Bath" at bounding box center [85, 178] width 61 height 13
click at [82, 222] on link "Sign Out" at bounding box center [91, 228] width 144 height 23
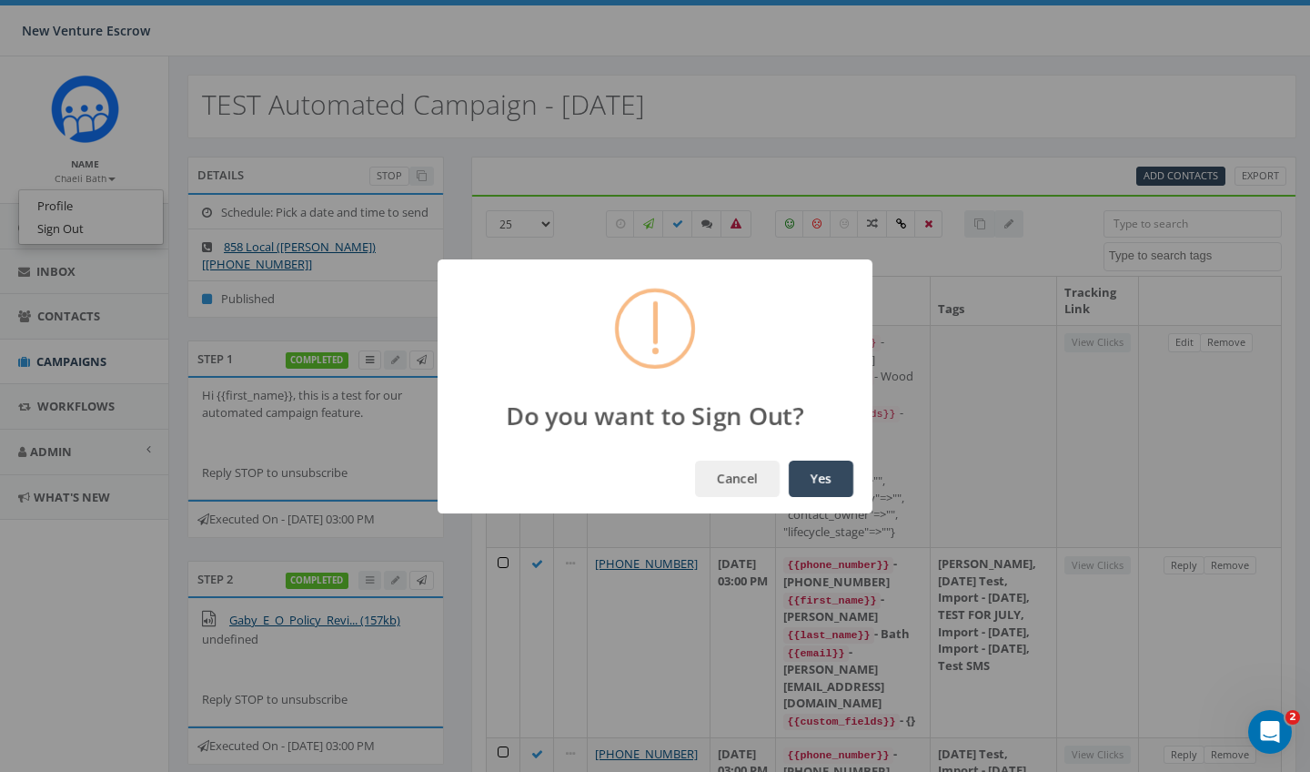
click at [817, 476] on button "Yes" at bounding box center [821, 478] width 65 height 36
